Goal: Contribute content: Add original content to the website for others to see

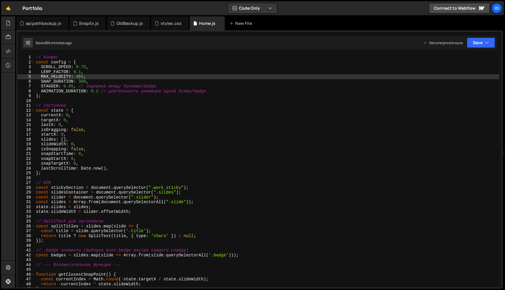
type textarea "LERP_FACTOR: 0.1,"
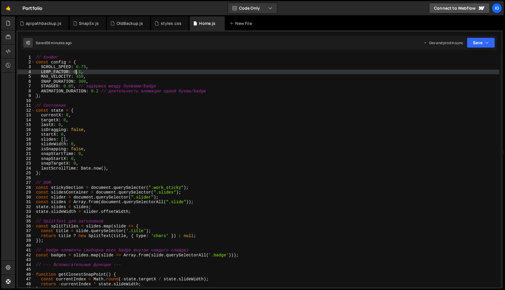
click at [75, 71] on div "// Конфиг const config = { SCROLL_SPEED : 0.75 , LERP_FACTOR : 0.1 , MAX_VELOCI…" at bounding box center [267, 176] width 464 height 242
click at [119, 28] on div "OldBackup.js" at bounding box center [128, 23] width 43 height 14
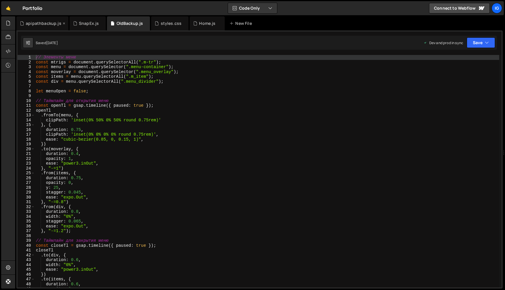
click at [39, 26] on div "apipathbackup.js" at bounding box center [44, 23] width 36 height 6
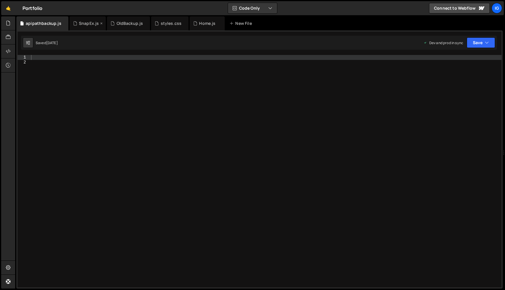
click at [91, 24] on div "SnapEx.js" at bounding box center [89, 23] width 20 height 6
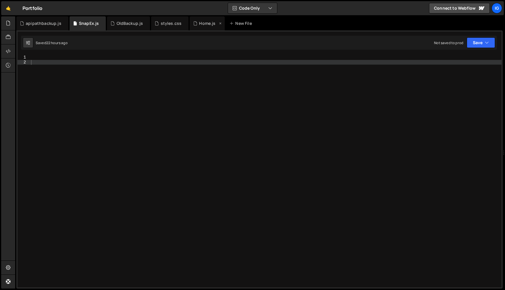
click at [204, 23] on div "Home.js" at bounding box center [207, 23] width 16 height 6
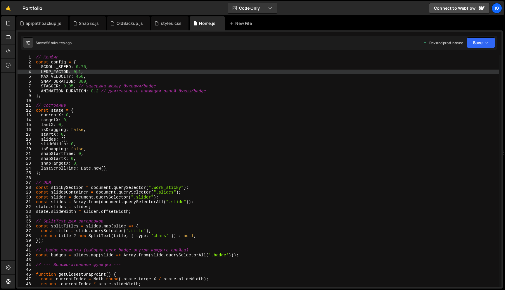
scroll to position [8465, 0]
click at [83, 27] on div "SnapEx.js" at bounding box center [88, 23] width 37 height 14
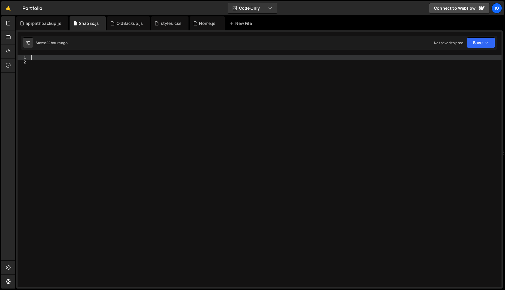
click at [45, 55] on div at bounding box center [266, 176] width 472 height 242
click at [84, 25] on div "SnapEx.js" at bounding box center [89, 23] width 20 height 6
click at [87, 25] on div "SnapEx.js" at bounding box center [89, 23] width 20 height 6
click at [7, 28] on div at bounding box center [8, 23] width 14 height 14
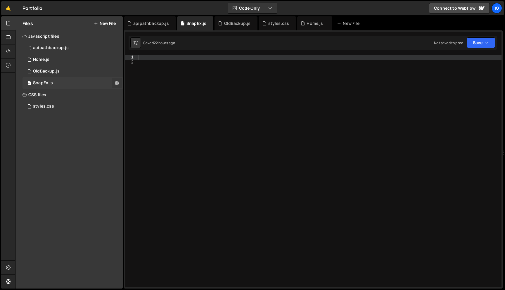
click at [118, 82] on icon at bounding box center [117, 83] width 4 height 6
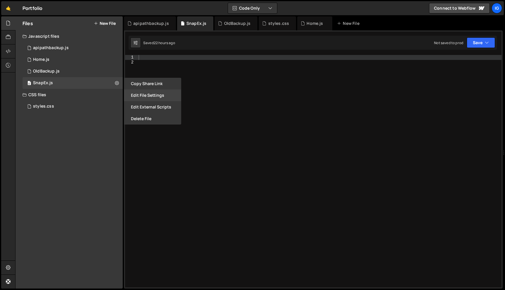
click at [160, 96] on button "Edit File Settings" at bounding box center [152, 95] width 57 height 12
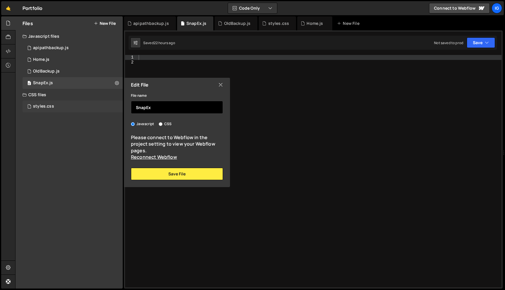
drag, startPoint x: 156, startPoint y: 108, endPoint x: 117, endPoint y: 108, distance: 38.3
click at [118, 108] on div "Files New File Javascript files 0 apipathbackup.js 0 0 Home.js 0 0 OldBackup.js…" at bounding box center [68, 152] width 107 height 272
type input "OldSlider"
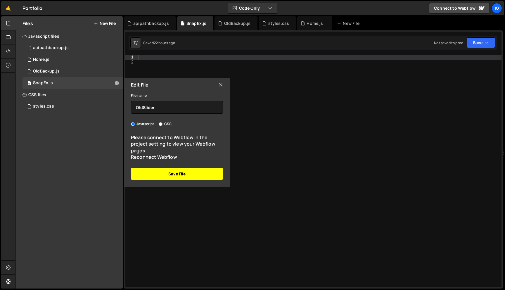
click at [176, 178] on button "Save File" at bounding box center [177, 174] width 92 height 12
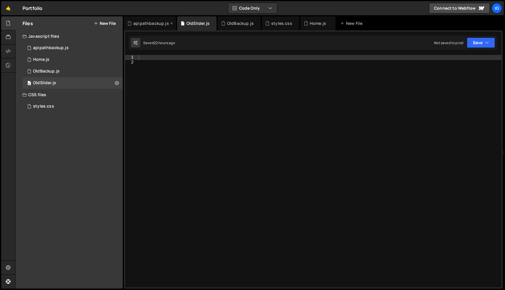
click at [155, 28] on div "apipathbackup.js" at bounding box center [150, 23] width 52 height 14
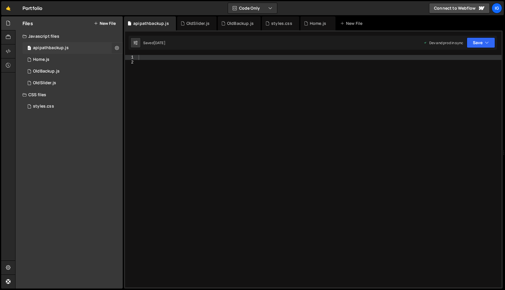
click at [120, 51] on button at bounding box center [117, 48] width 11 height 11
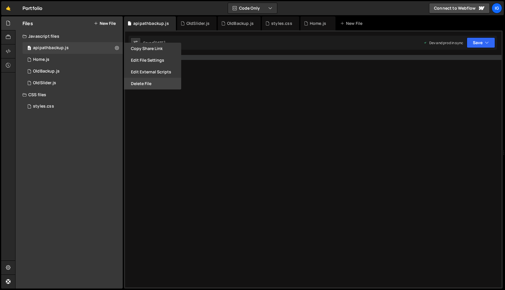
click at [149, 84] on button "Delete File" at bounding box center [152, 84] width 57 height 12
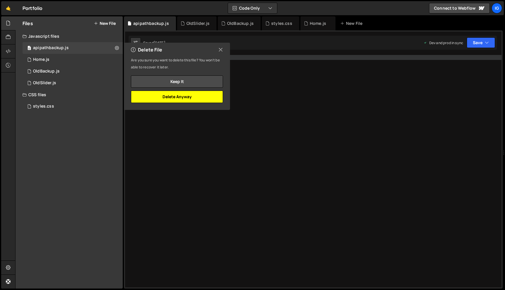
click at [179, 100] on button "Delete Anyway" at bounding box center [177, 97] width 92 height 12
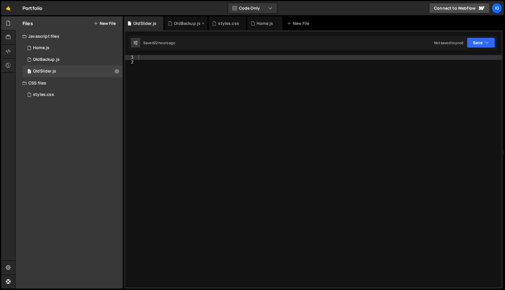
click at [178, 26] on div "OldBackup.js" at bounding box center [187, 23] width 27 height 6
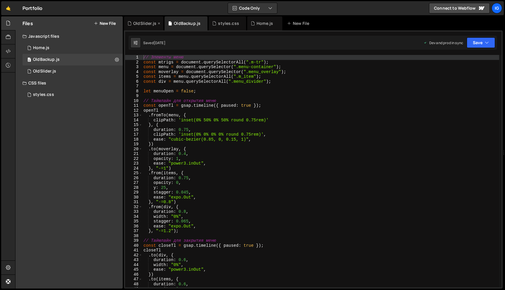
click at [145, 23] on div "OldSlider.js" at bounding box center [144, 23] width 23 height 6
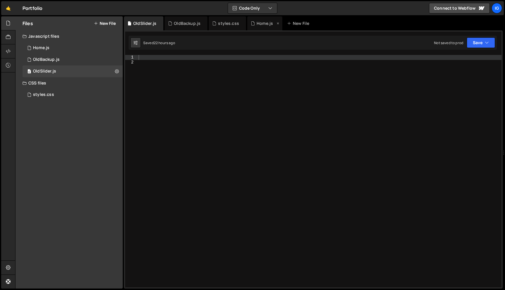
click at [258, 24] on div "Home.js" at bounding box center [265, 23] width 16 height 6
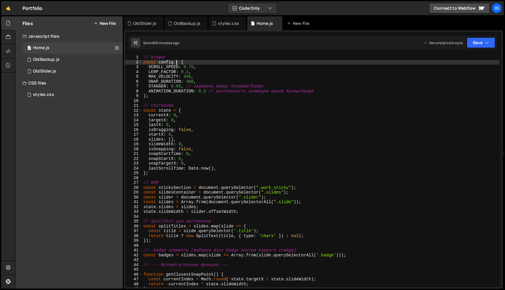
scroll to position [0, 2]
click at [177, 62] on div "// Конфиг const config = { SCROLL_SPEED : 0.75 , LERP_FACTOR : 0.1 , MAX_VELOCI…" at bounding box center [374, 176] width 464 height 242
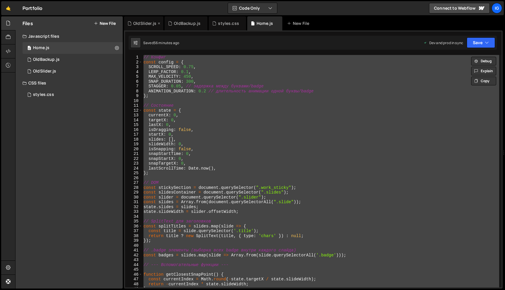
click at [137, 25] on div "OldSlider.js" at bounding box center [144, 23] width 23 height 6
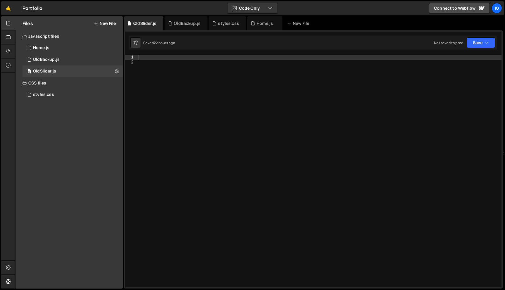
click at [156, 57] on div at bounding box center [373, 176] width 472 height 242
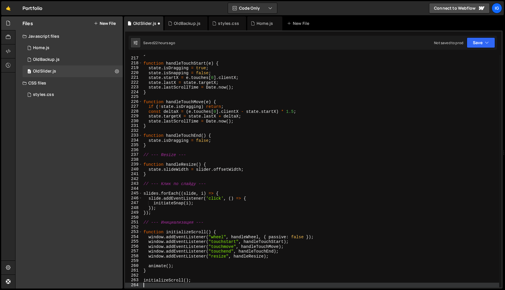
scroll to position [1041, 0]
click at [257, 24] on div "Home.js" at bounding box center [265, 23] width 16 height 6
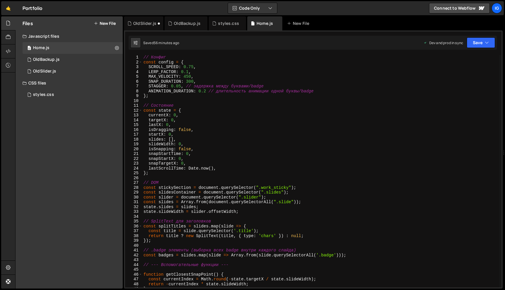
scroll to position [8465, 0]
click at [145, 26] on div "OldSlider.js" at bounding box center [144, 23] width 23 height 6
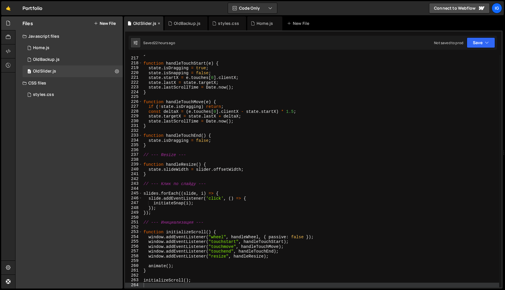
scroll to position [0, 0]
click at [485, 43] on icon "button" at bounding box center [487, 43] width 4 height 6
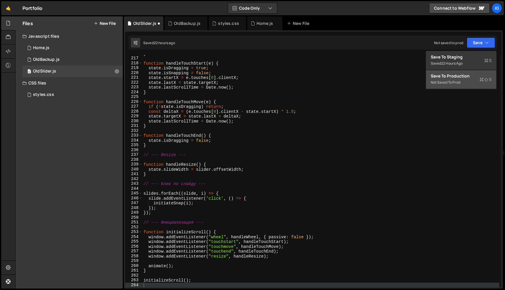
click at [467, 81] on div "Not saved to prod" at bounding box center [461, 82] width 61 height 7
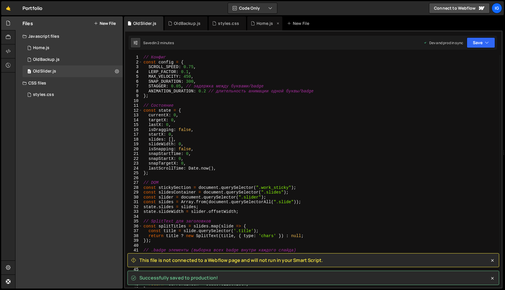
click at [257, 21] on div "Home.js" at bounding box center [265, 23] width 16 height 6
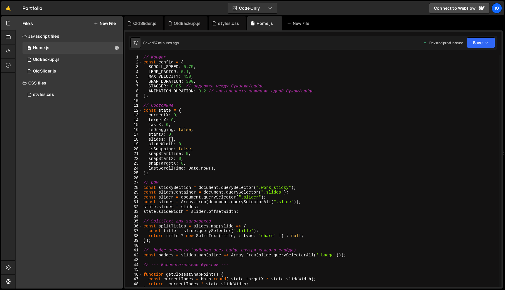
scroll to position [8465, 0]
click at [194, 57] on div "// Конфиг const config = { SCROLL_SPEED : 0.75 , LERP_FACTOR : 0.1 , MAX_VELOCI…" at bounding box center [374, 176] width 464 height 242
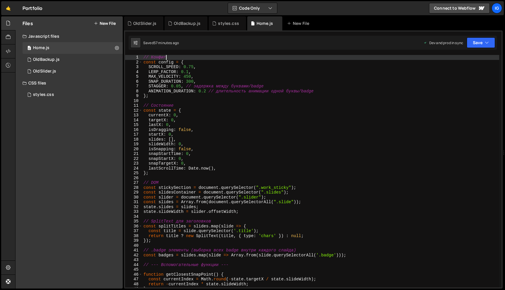
scroll to position [0, 1]
type textarea "initializeScroll();"
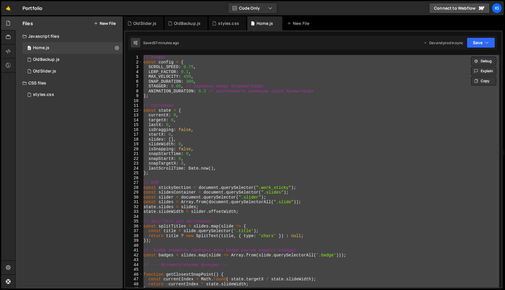
scroll to position [0, 0]
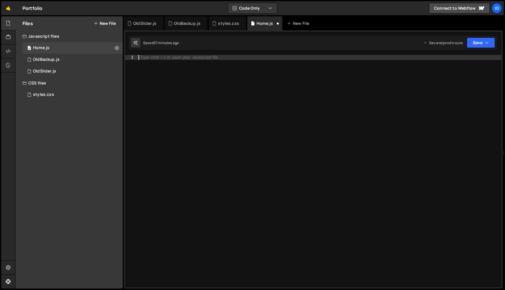
paste textarea "});"
type textarea "});"
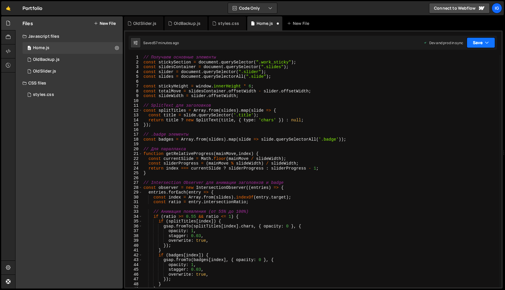
click at [490, 43] on button "Save" at bounding box center [481, 42] width 28 height 11
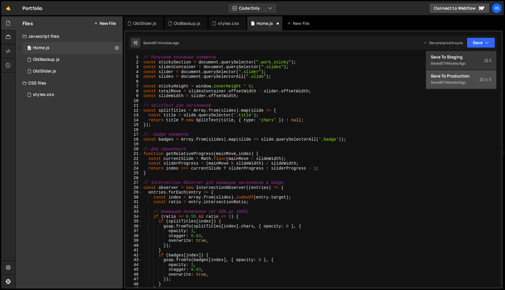
click at [463, 82] on div "57 minutes ago" at bounding box center [453, 82] width 25 height 5
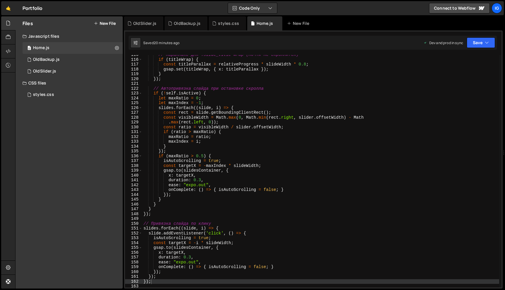
scroll to position [553, 0]
